Goal: Information Seeking & Learning: Learn about a topic

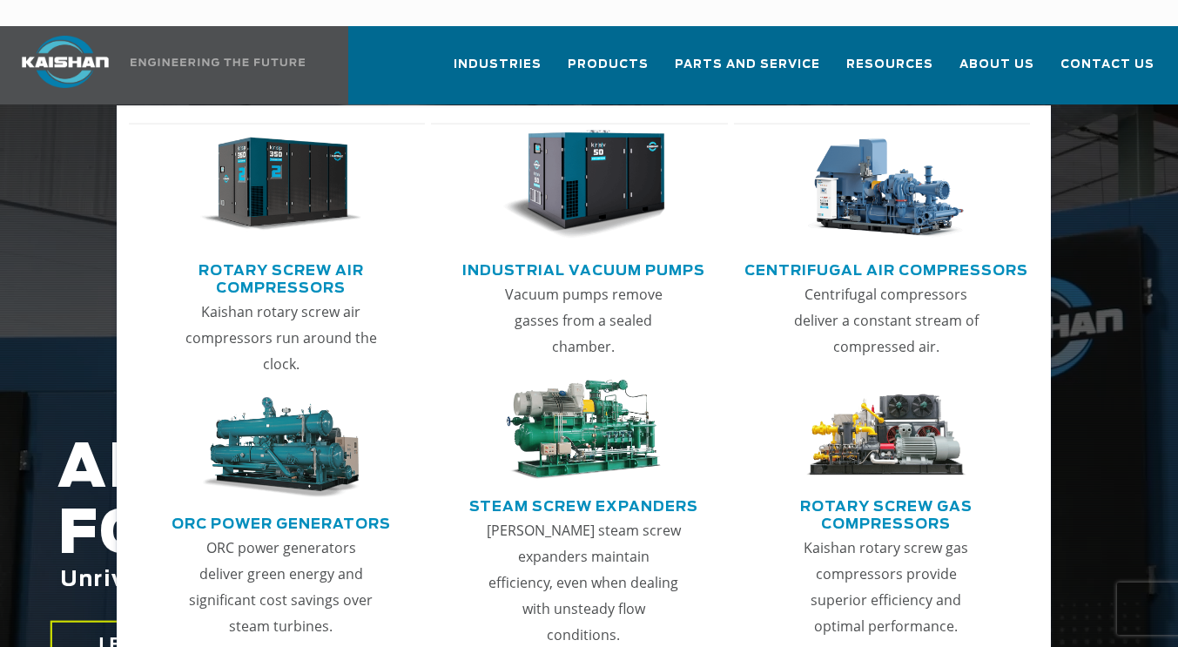
click at [267, 181] on img "Main menu" at bounding box center [281, 185] width 163 height 110
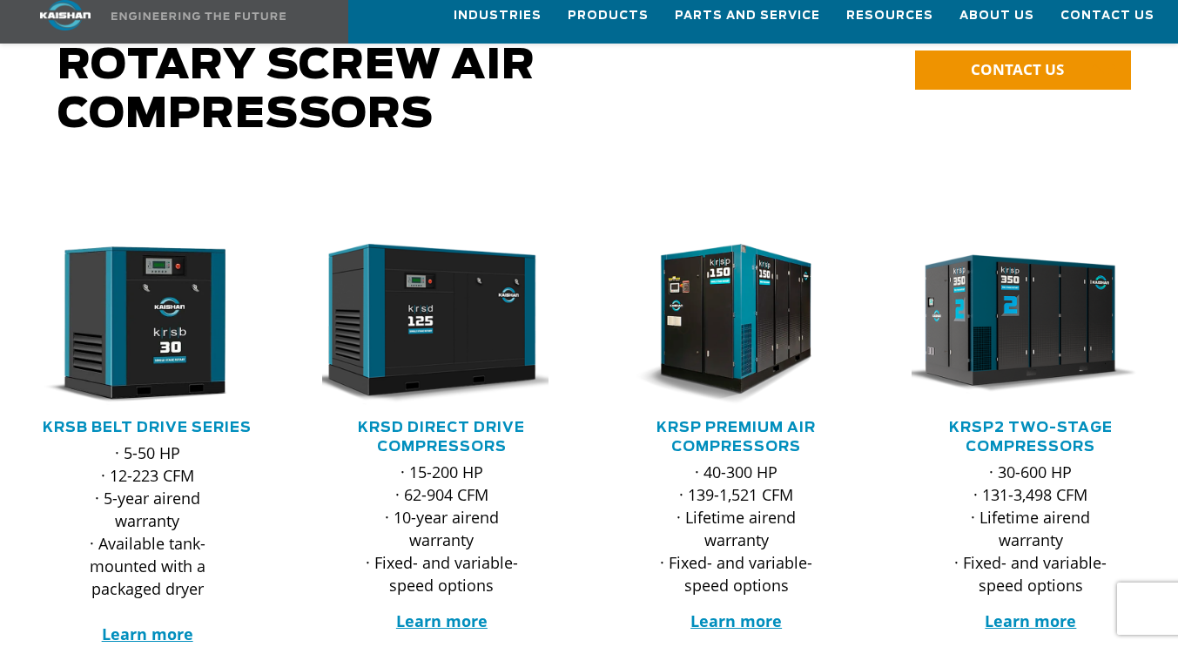
scroll to position [188, 0]
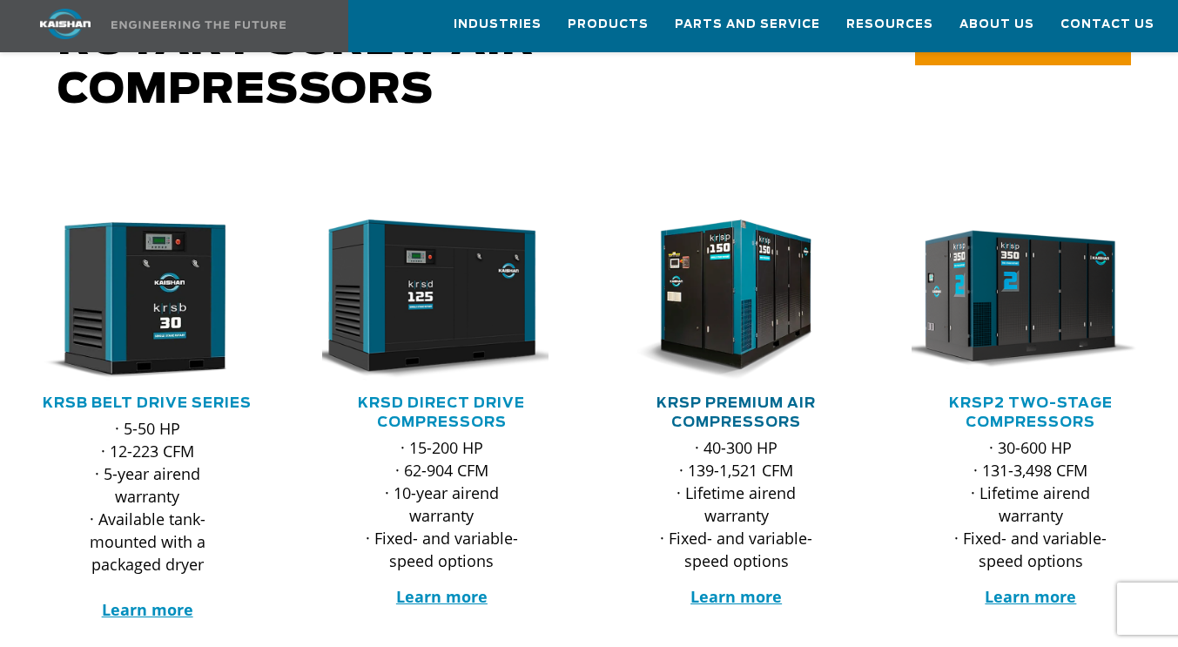
click at [705, 396] on link "KRSP Premium Air Compressors" at bounding box center [735, 412] width 159 height 33
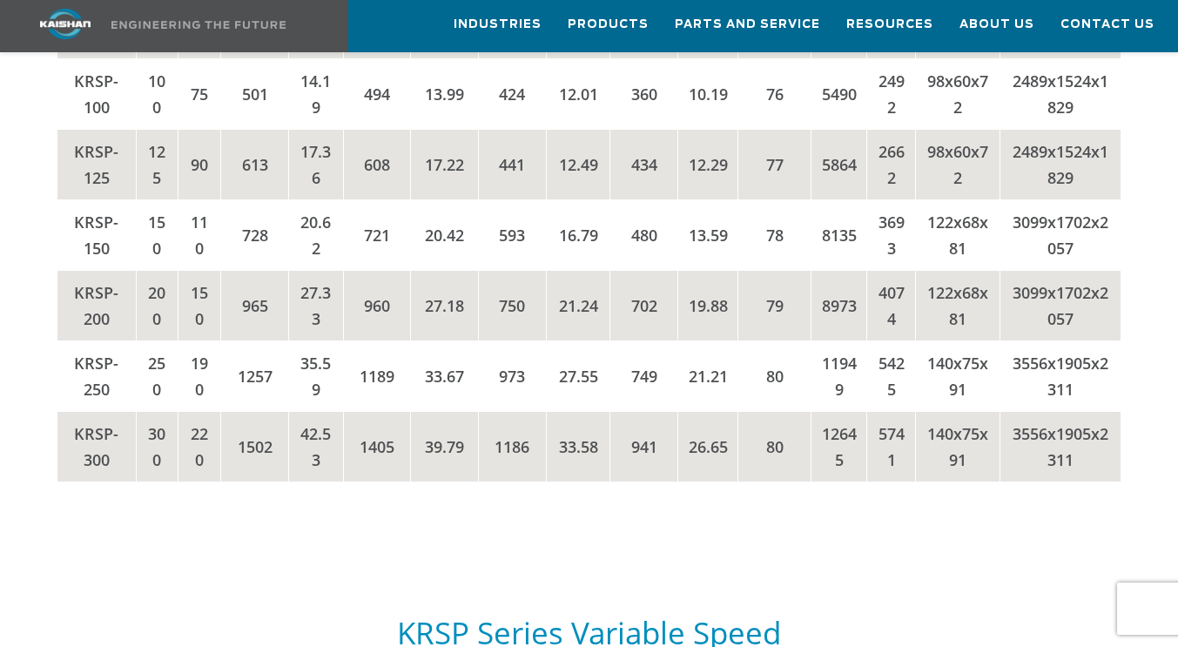
scroll to position [3112, 0]
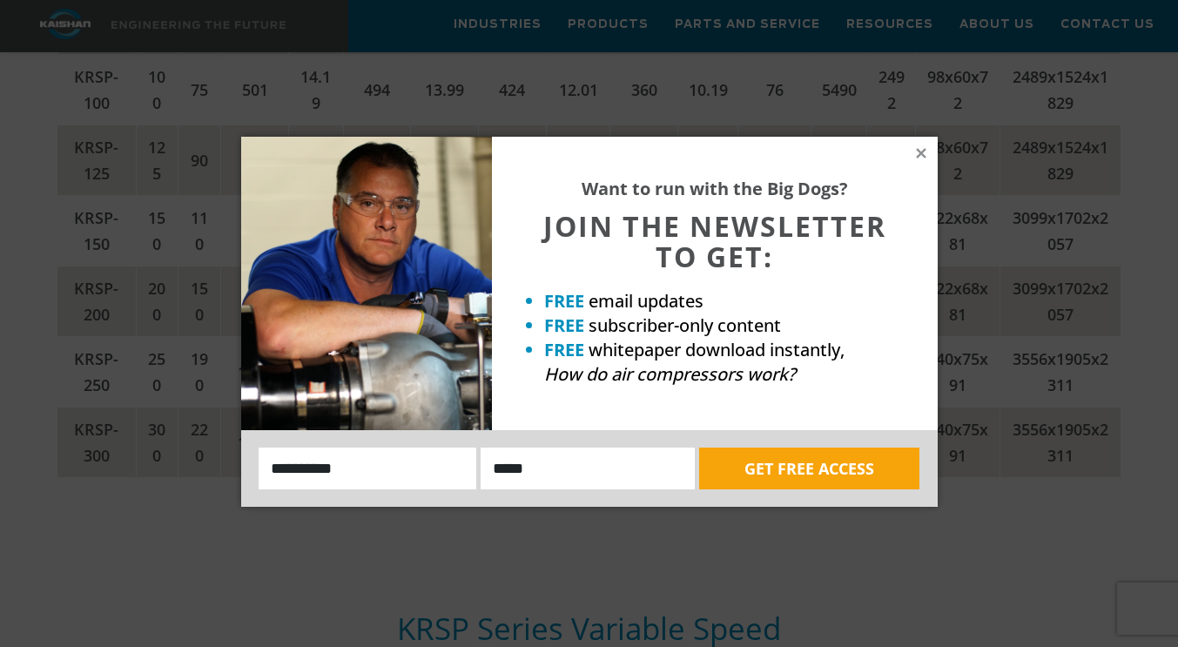
click at [905, 146] on div "Want to run with the Big Dogs? JOIN THE NEWSLETTER TO GET: FREE email updates F…" at bounding box center [715, 283] width 446 height 293
click at [913, 151] on icon at bounding box center [921, 153] width 16 height 16
